Goal: Entertainment & Leisure: Browse casually

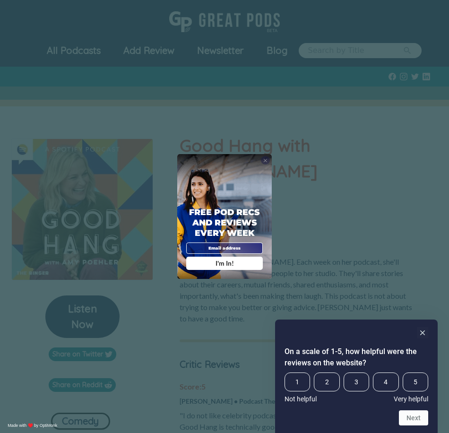
click at [267, 157] on span "X" at bounding box center [265, 160] width 4 height 6
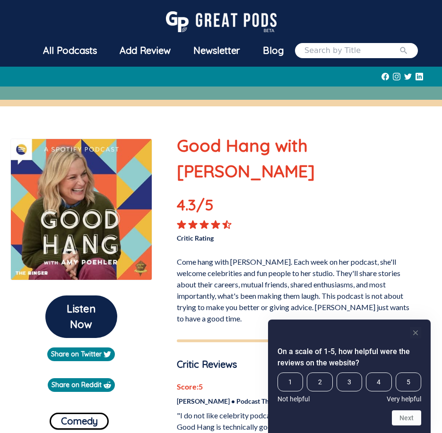
drag, startPoint x: 410, startPoint y: 340, endPoint x: 411, endPoint y: 335, distance: 5.4
click at [410, 338] on div "On a scale of 1-5, how helpful were the reviews on the website? 1 2 3 4 5 Not h…" at bounding box center [349, 376] width 144 height 98
click at [411, 334] on rect "Hide survey" at bounding box center [414, 332] width 11 height 11
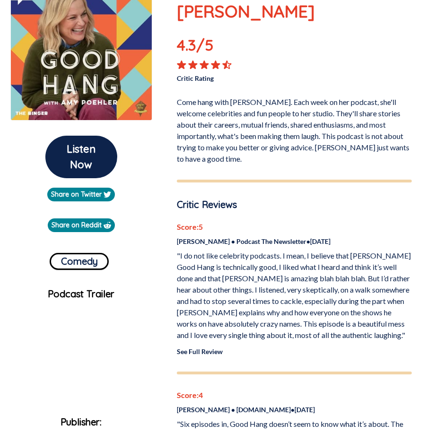
drag, startPoint x: 251, startPoint y: 239, endPoint x: 264, endPoint y: 285, distance: 47.7
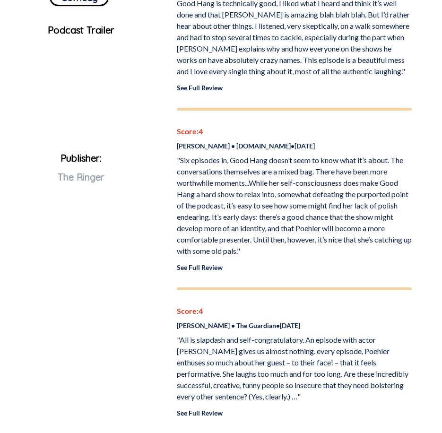
drag, startPoint x: 220, startPoint y: 148, endPoint x: 224, endPoint y: 190, distance: 42.2
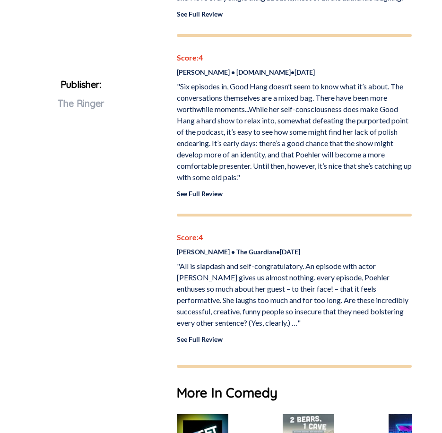
drag, startPoint x: 218, startPoint y: 253, endPoint x: 218, endPoint y: 261, distance: 7.6
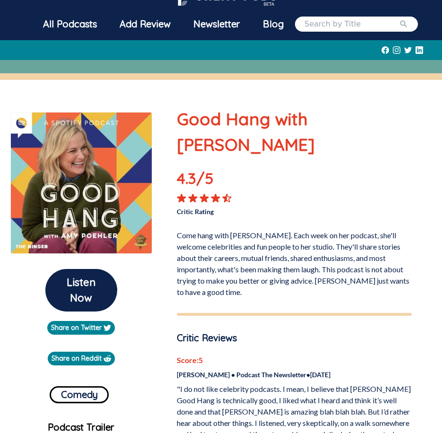
scroll to position [0, 0]
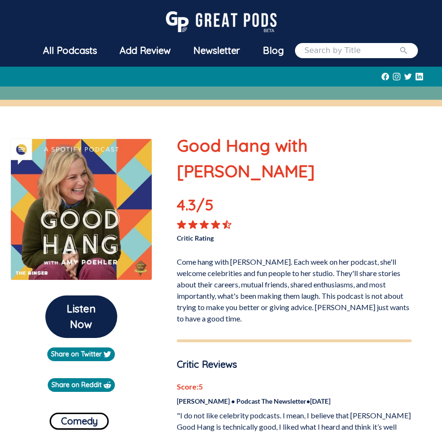
click at [73, 51] on div "All Podcasts" at bounding box center [70, 50] width 76 height 25
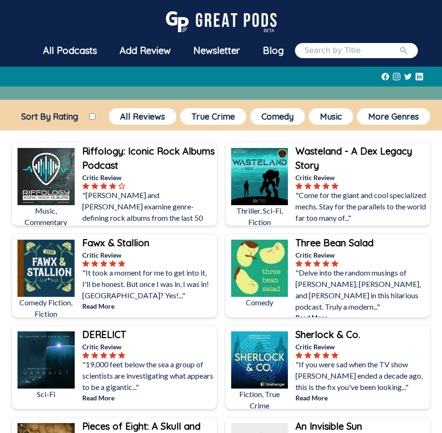
click at [205, 18] on img at bounding box center [221, 21] width 110 height 21
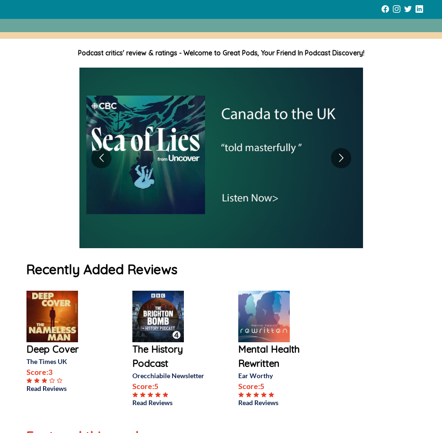
scroll to position [146, 0]
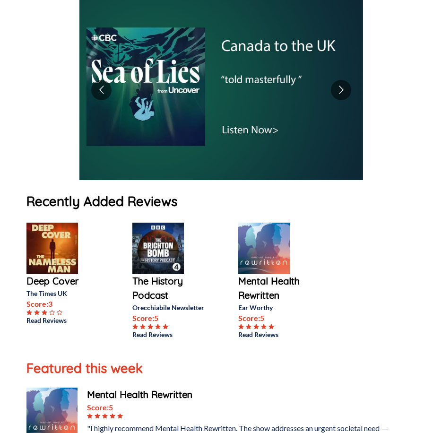
drag, startPoint x: 399, startPoint y: 229, endPoint x: 386, endPoint y: 280, distance: 52.2
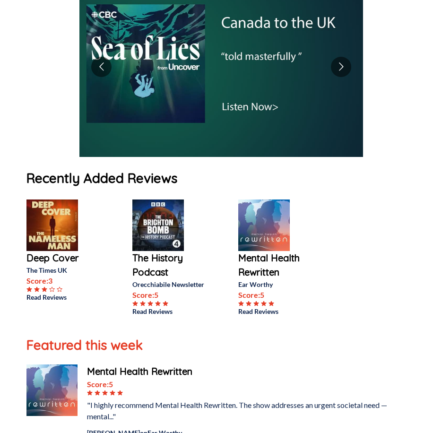
drag, startPoint x: 388, startPoint y: 252, endPoint x: 381, endPoint y: 272, distance: 20.8
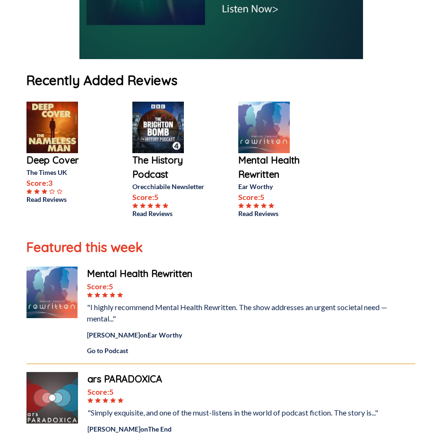
drag, startPoint x: 382, startPoint y: 268, endPoint x: 366, endPoint y: 322, distance: 56.0
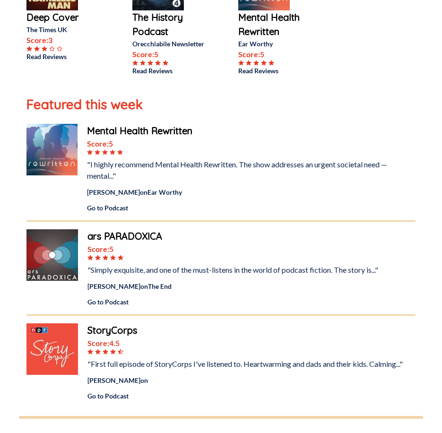
drag, startPoint x: 367, startPoint y: 269, endPoint x: 363, endPoint y: 289, distance: 20.8
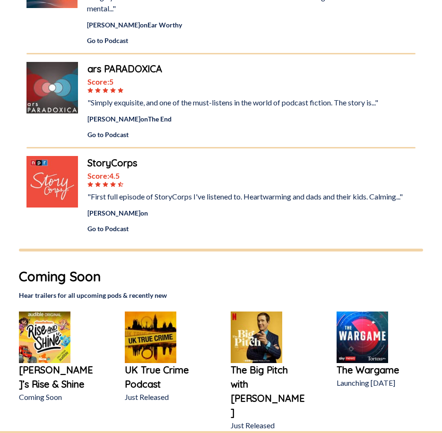
scroll to position [0, 0]
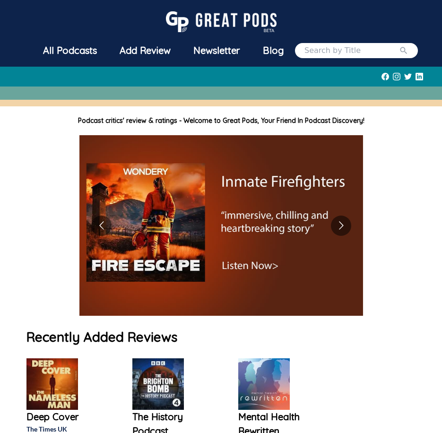
drag, startPoint x: 394, startPoint y: 382, endPoint x: 296, endPoint y: 142, distance: 259.6
